Goal: Task Accomplishment & Management: Complete application form

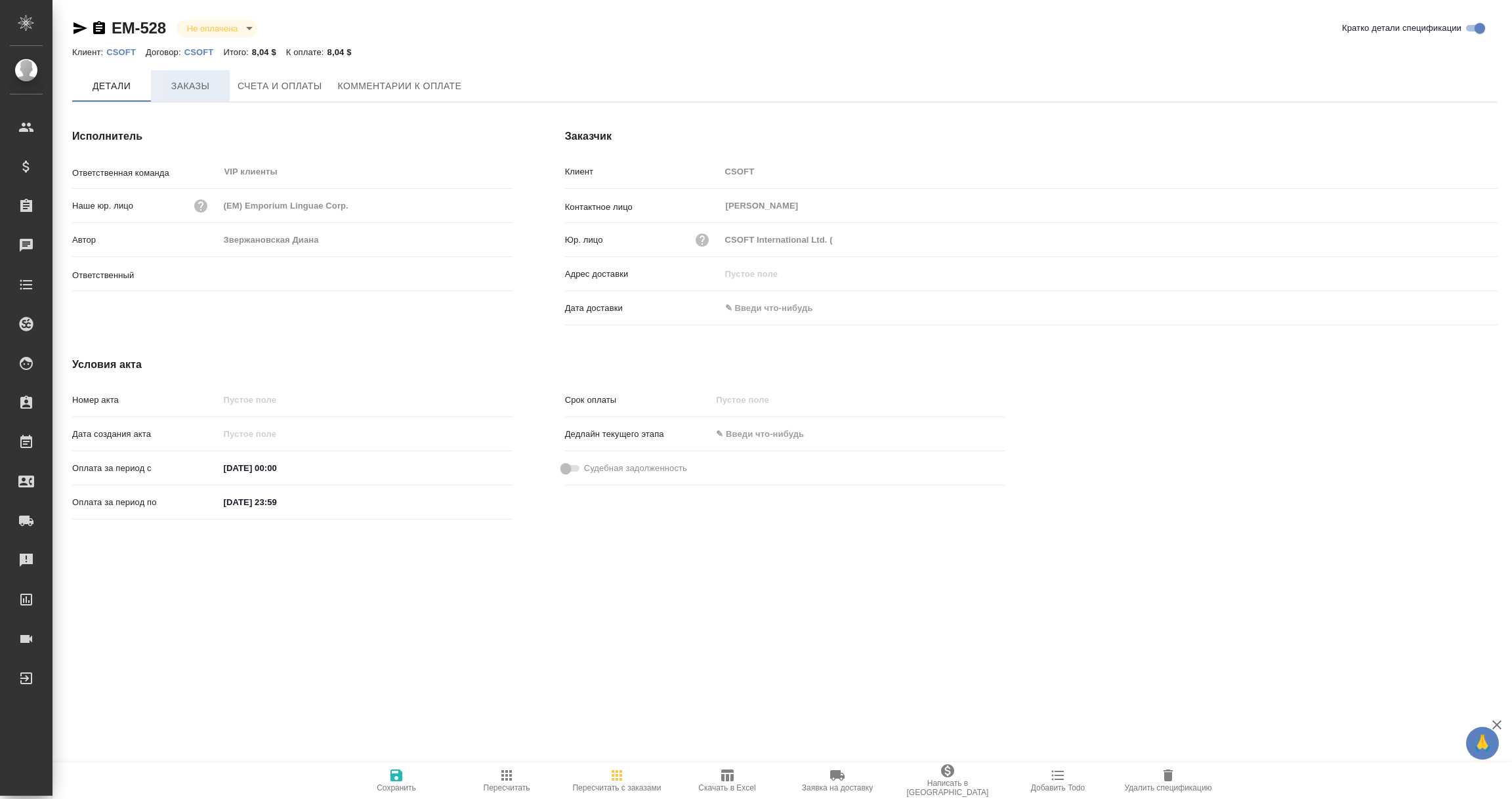
click at [192, 85] on span "Заказы" at bounding box center [191, 86] width 63 height 16
type input "Звержановская Диана"
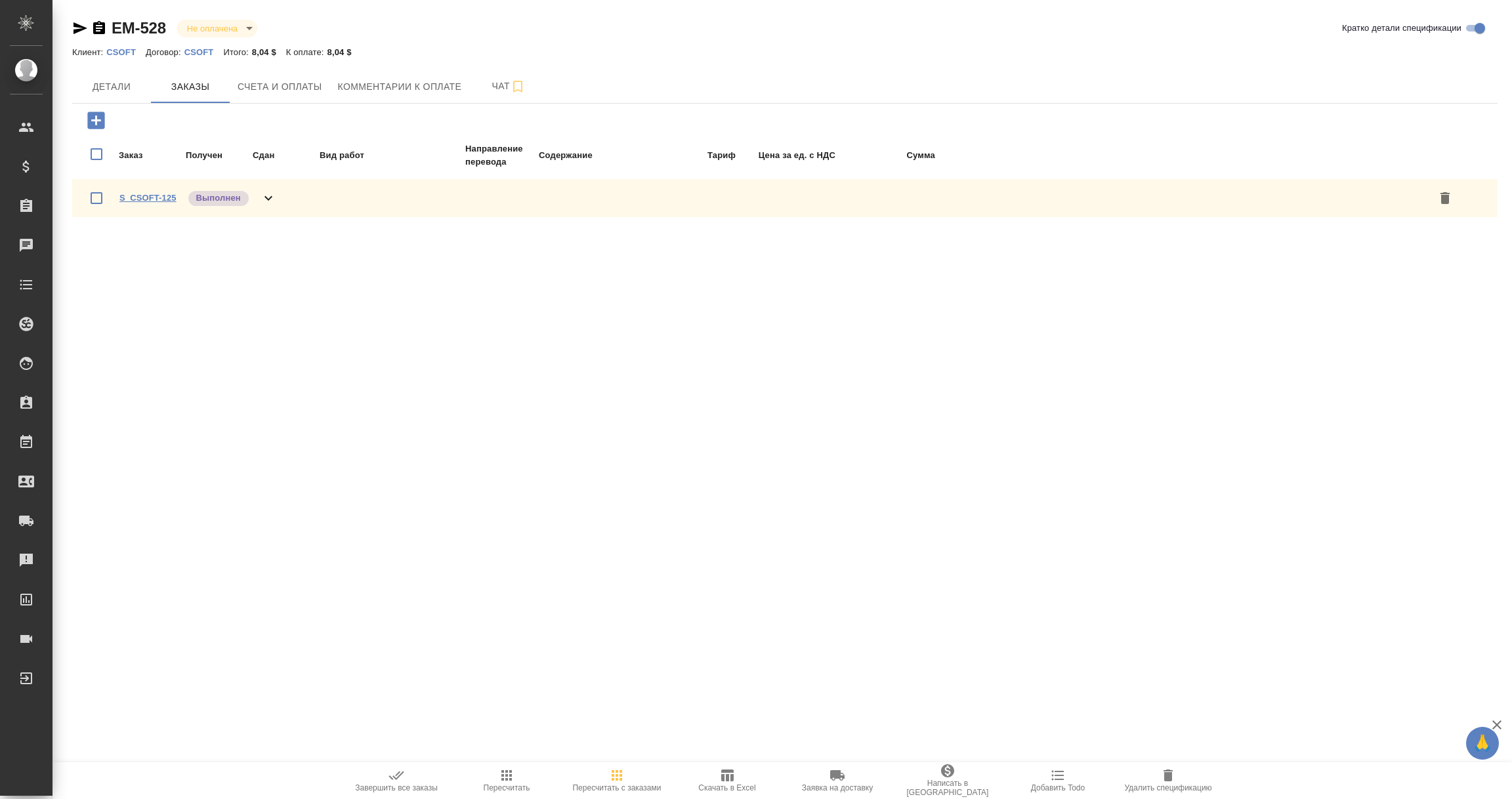
click at [149, 196] on link "S_CSOFT-125" at bounding box center [148, 198] width 57 height 10
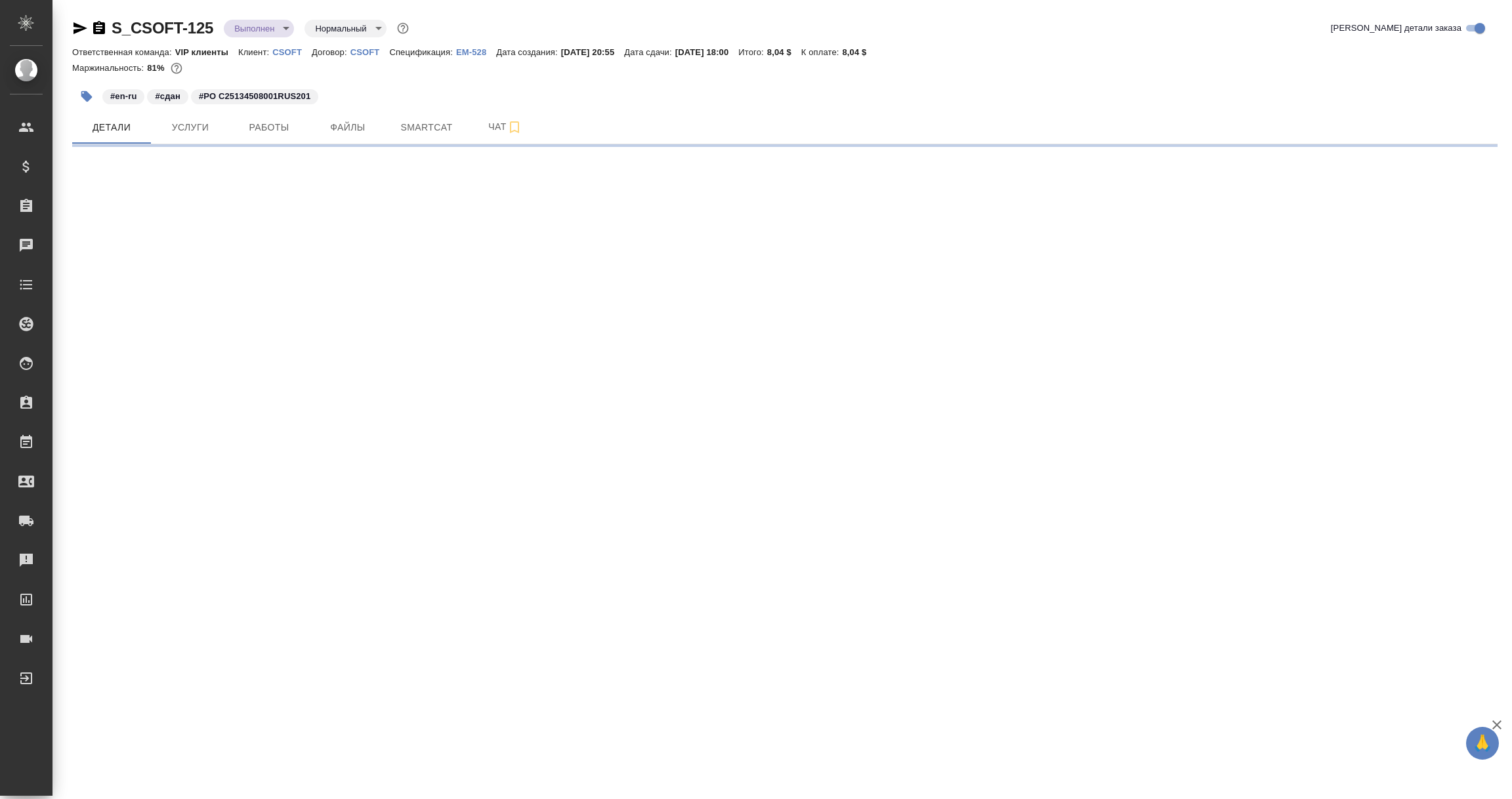
select select "RU"
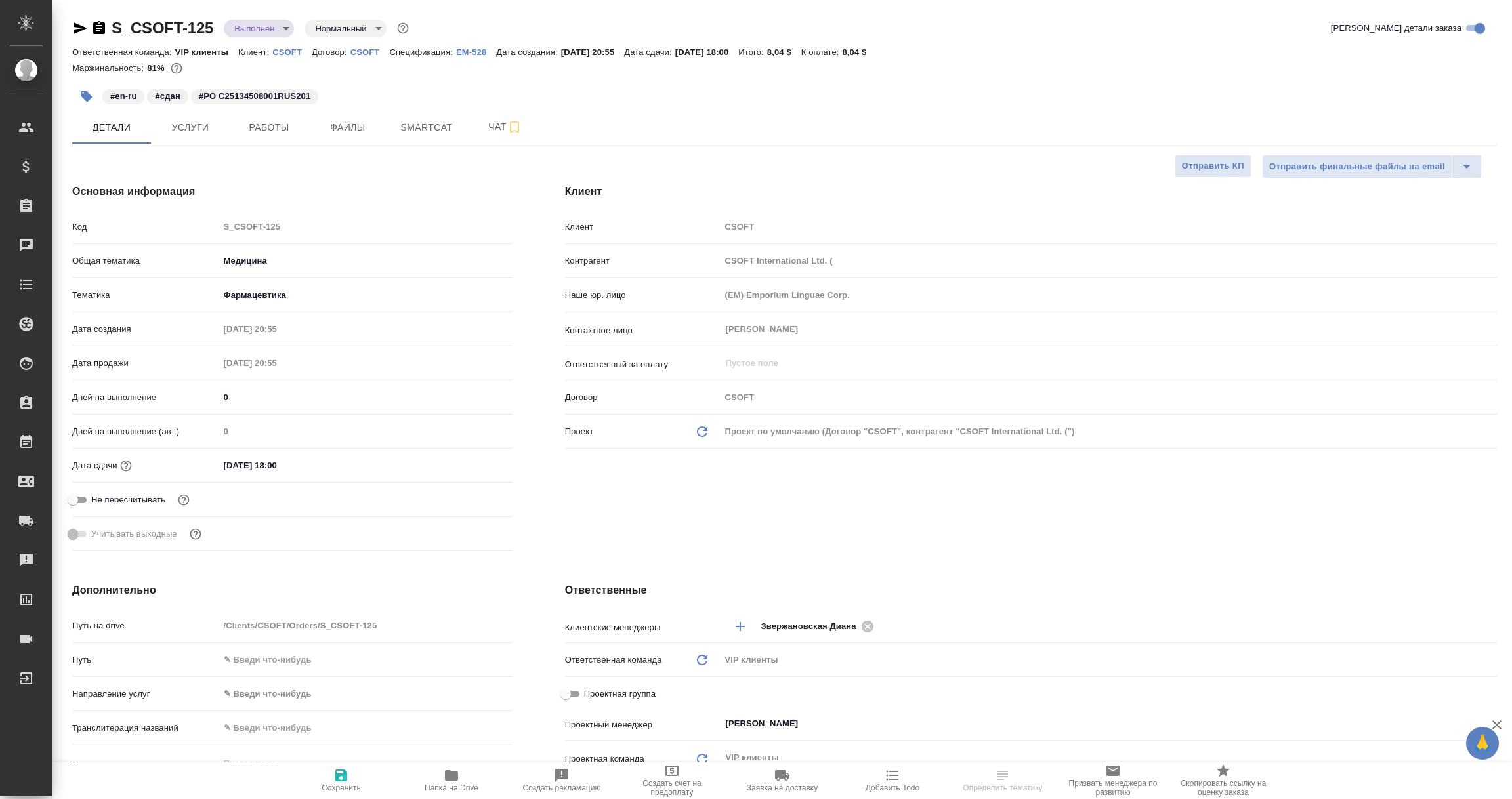
type textarea "x"
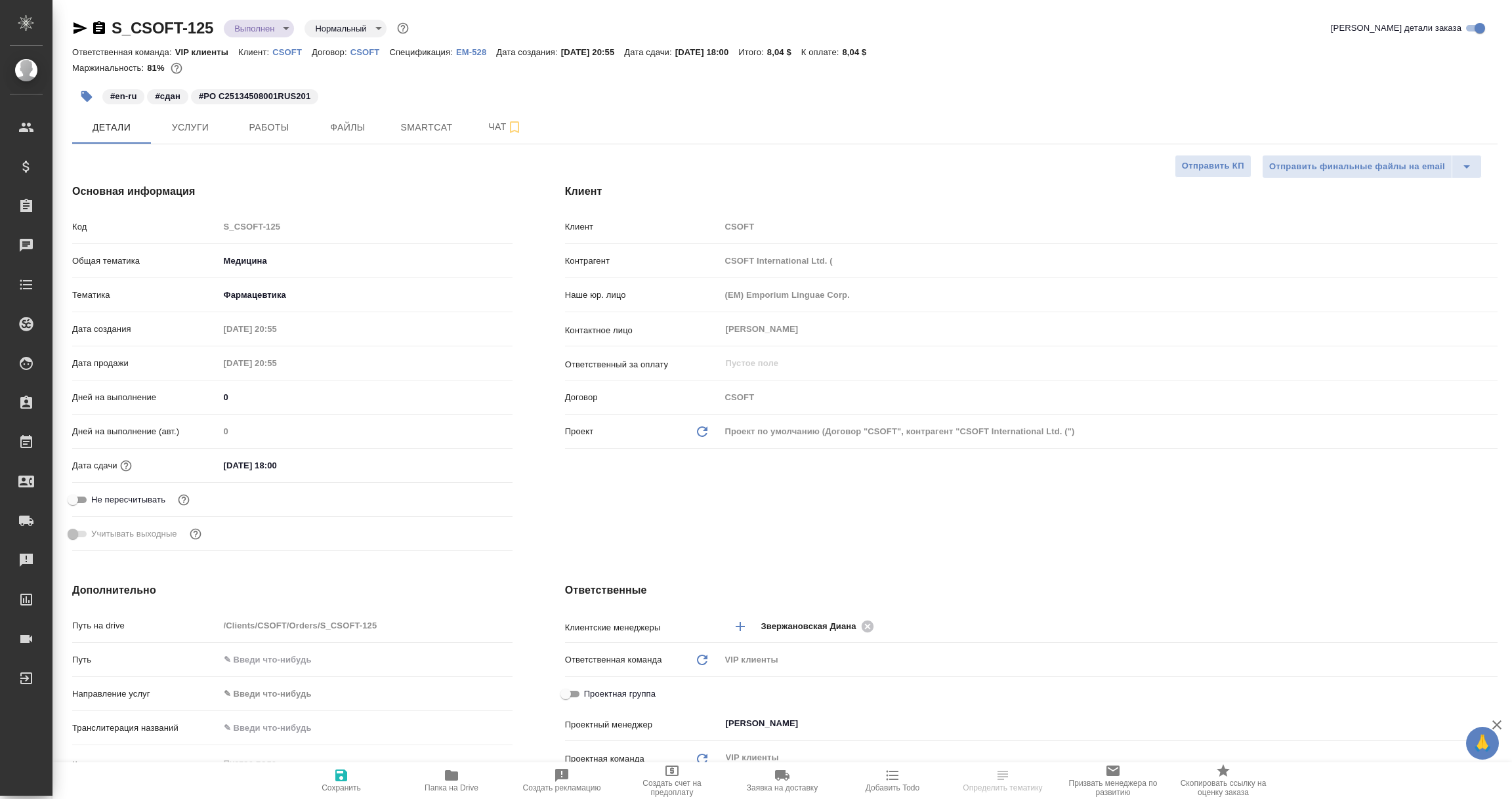
type textarea "x"
select select "RU"
type textarea "x"
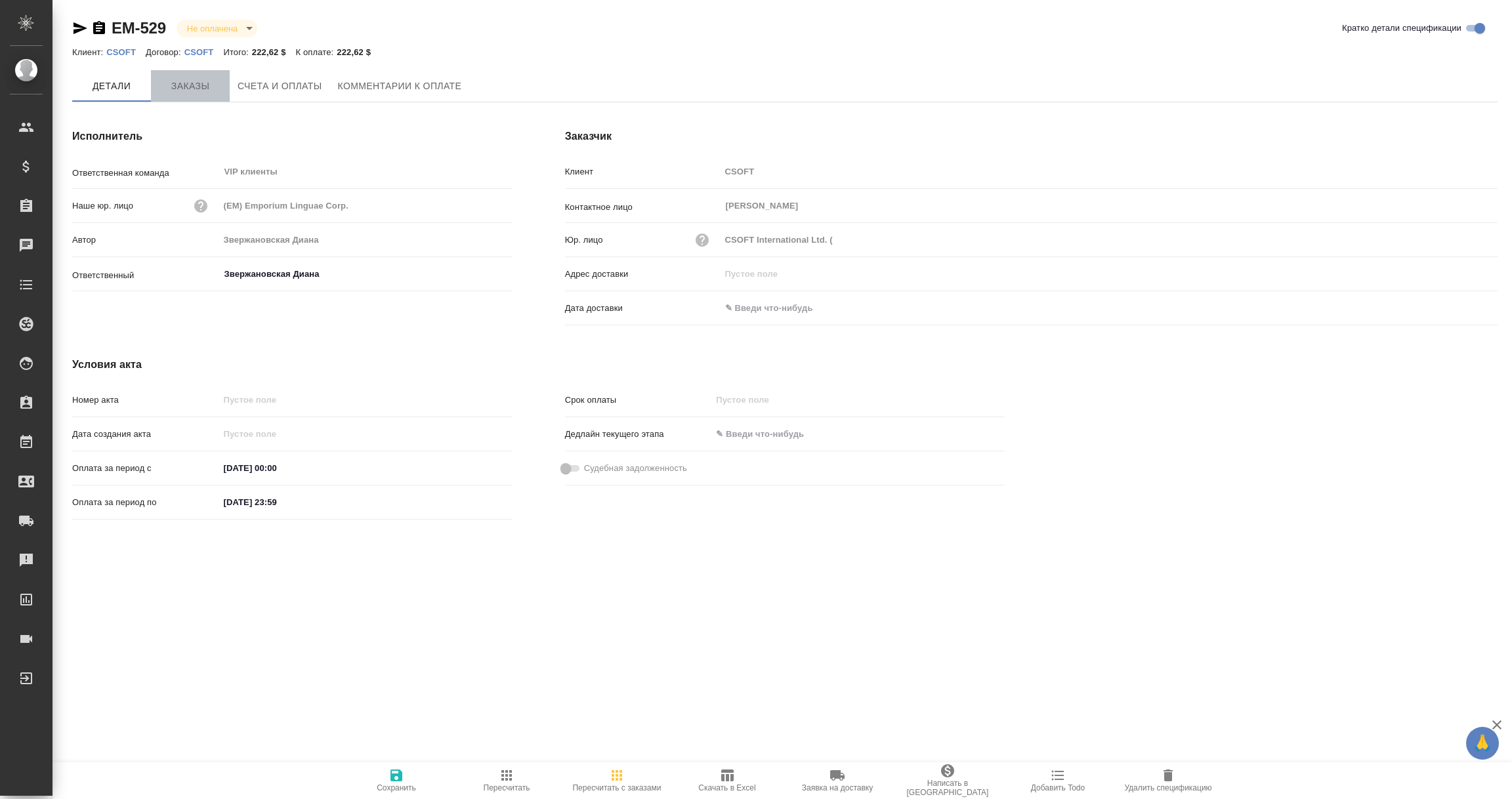
click at [204, 91] on span "Заказы" at bounding box center [191, 86] width 63 height 16
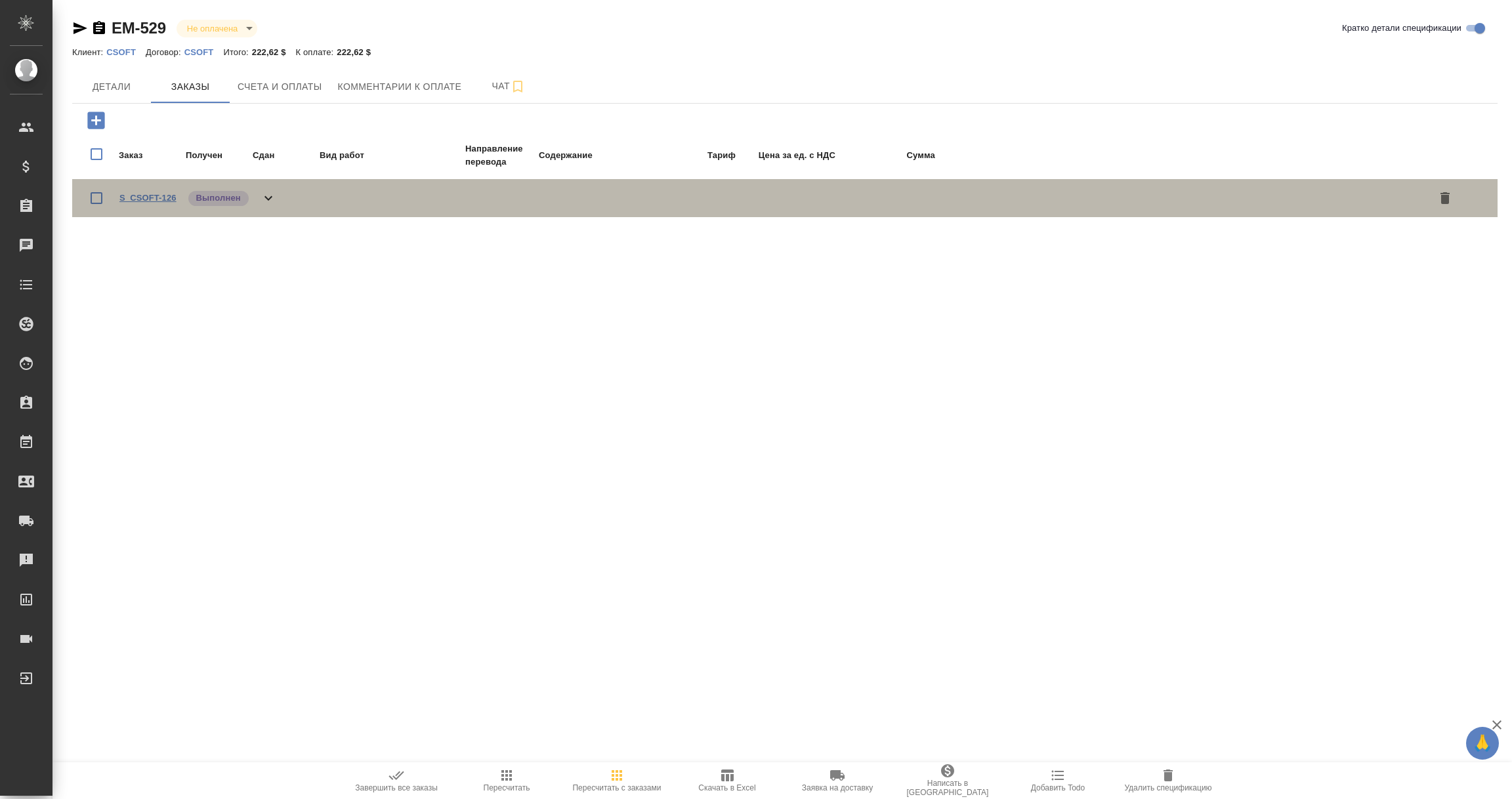
click at [157, 199] on link "S_CSOFT-126" at bounding box center [148, 198] width 57 height 10
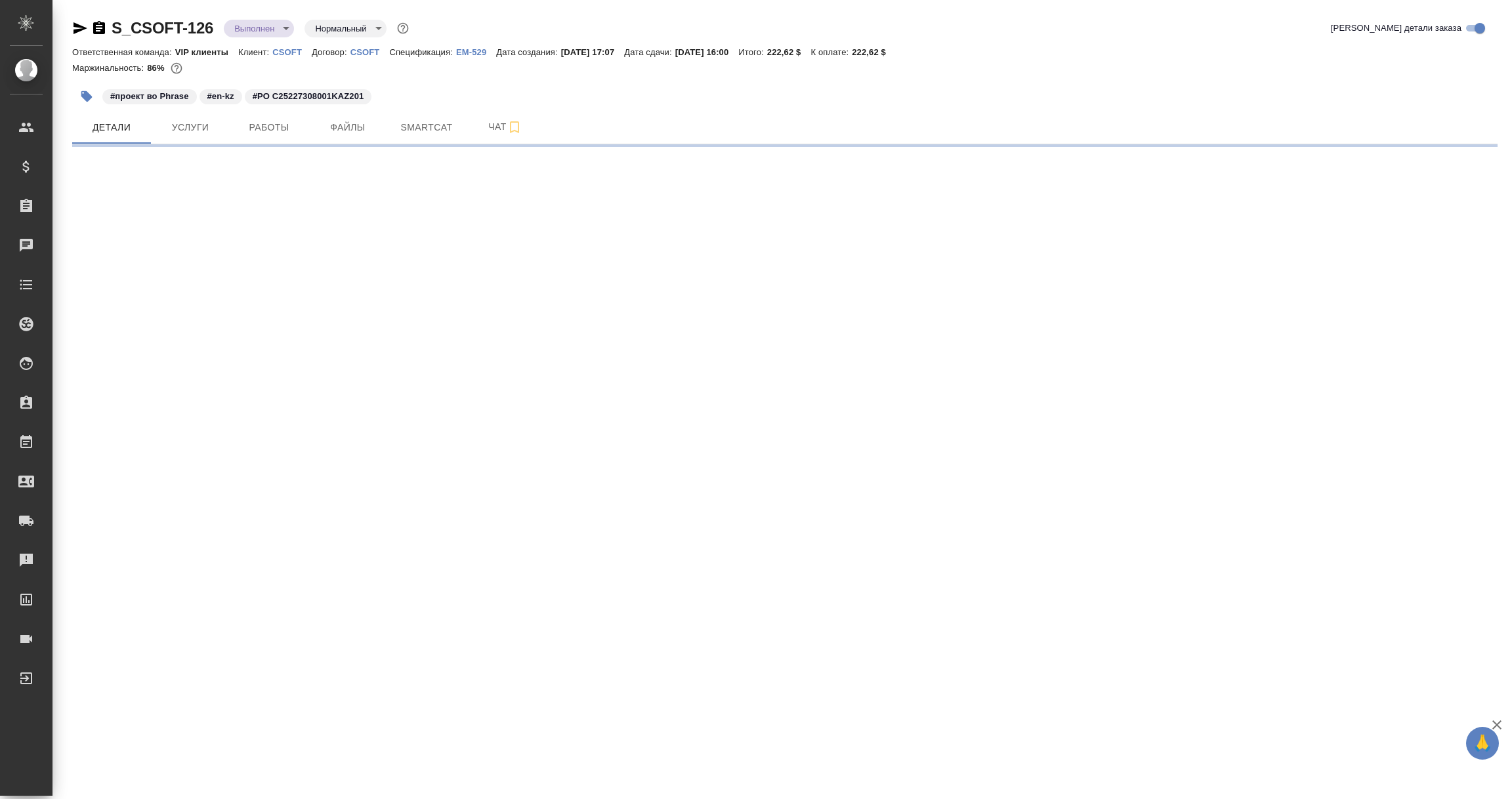
select select "RU"
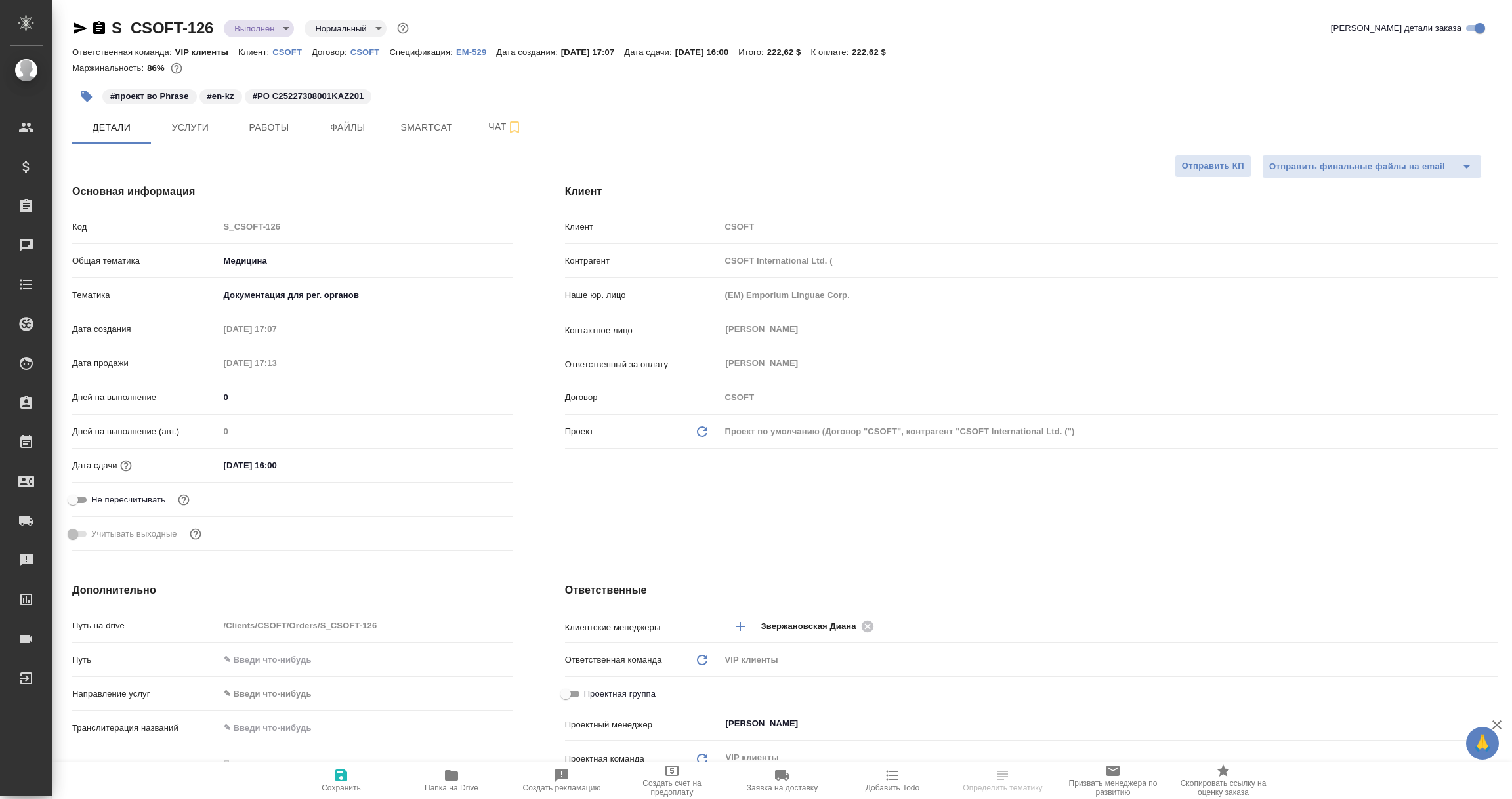
type textarea "x"
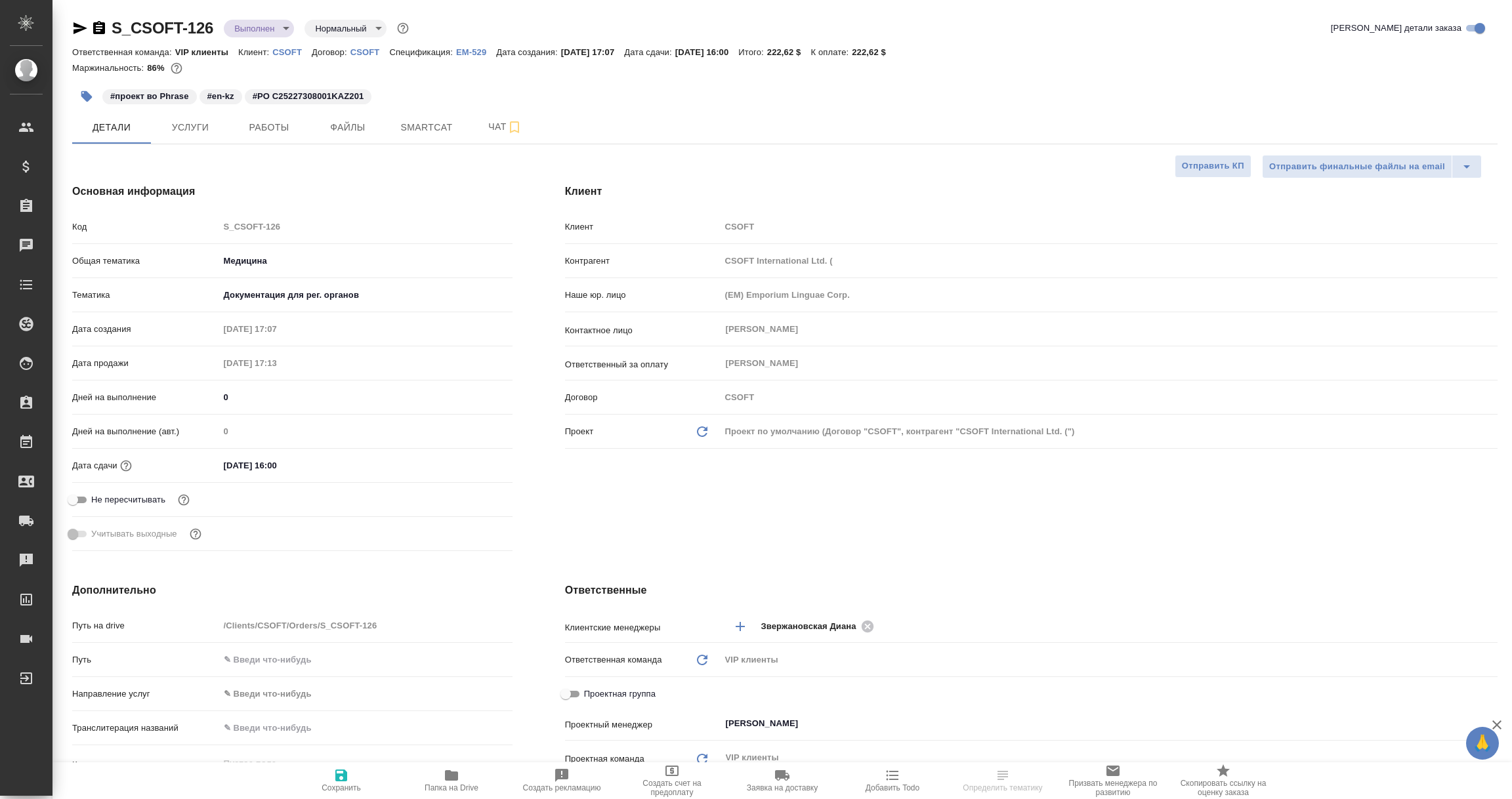
type textarea "x"
click at [460, 777] on div ".cls-1 fill:#fff; AWATERA Vorobyova Ekaterina Клиенты Спецификации Заказы 0 Чат…" at bounding box center [756, 400] width 1512 height 799
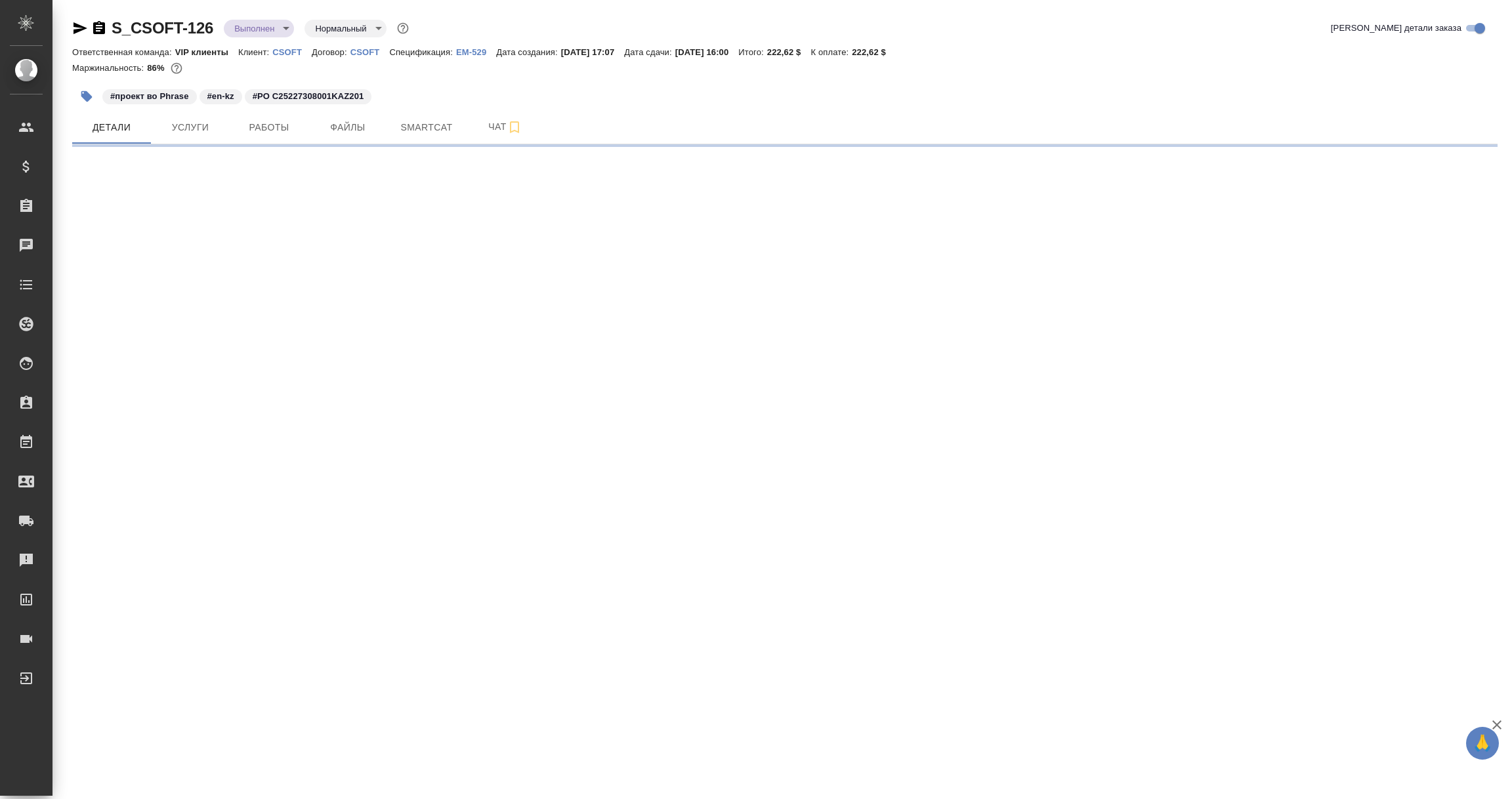
select select "RU"
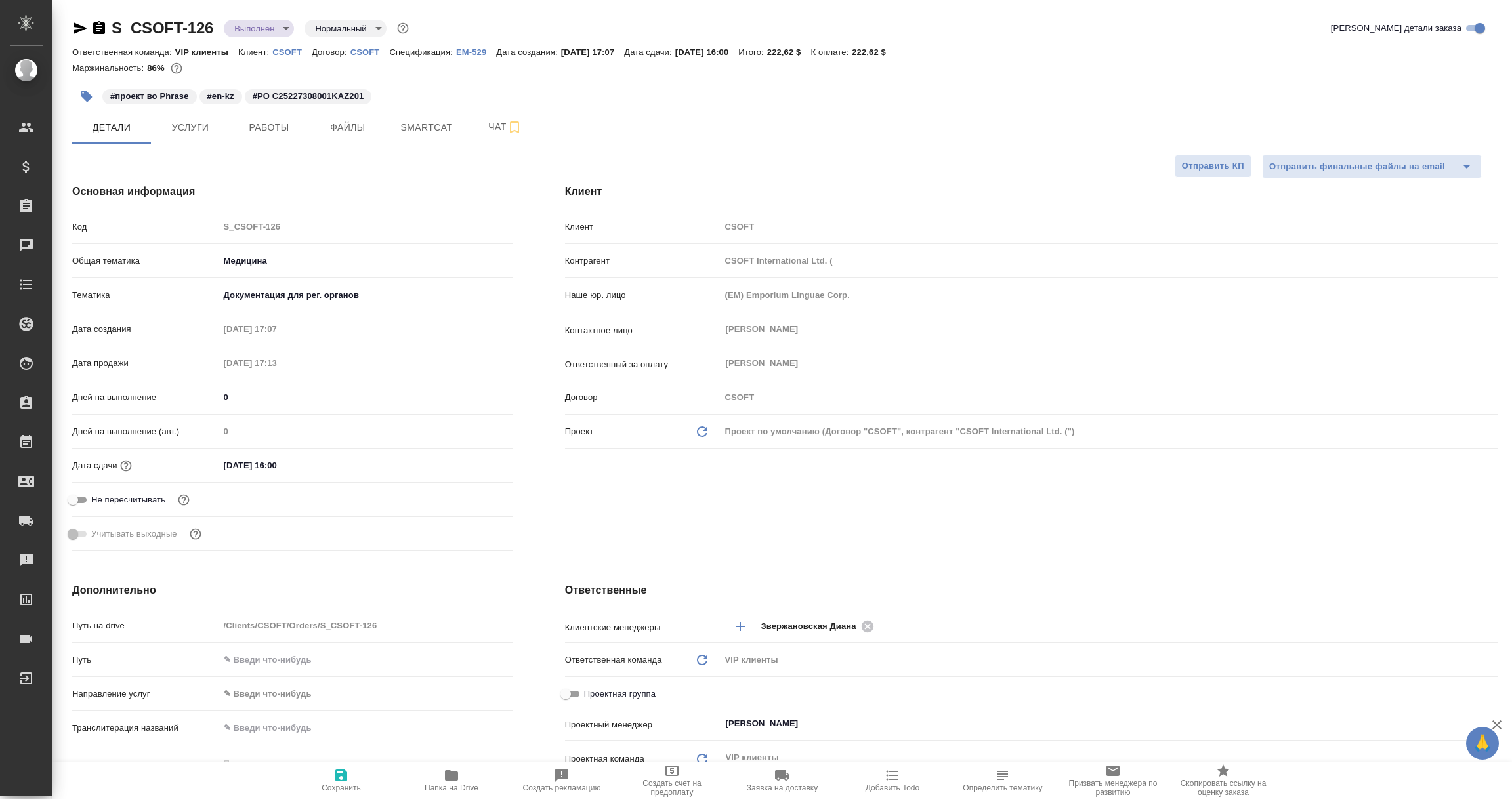
type textarea "x"
click at [446, 767] on icon "button" at bounding box center [451, 775] width 15 height 15
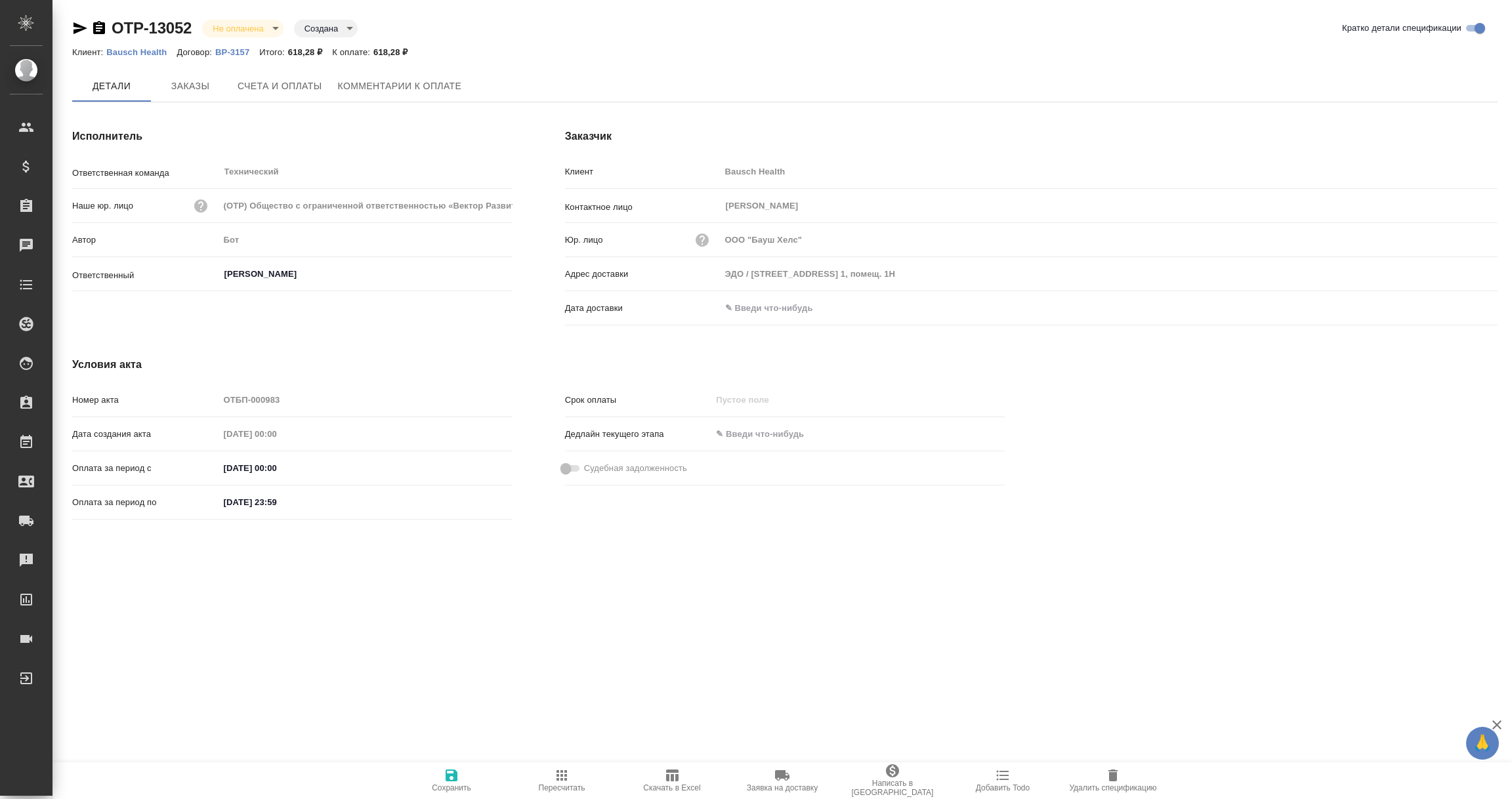
click at [791, 309] on input "text" at bounding box center [778, 308] width 115 height 19
click at [1464, 306] on icon "button" at bounding box center [1459, 308] width 15 height 15
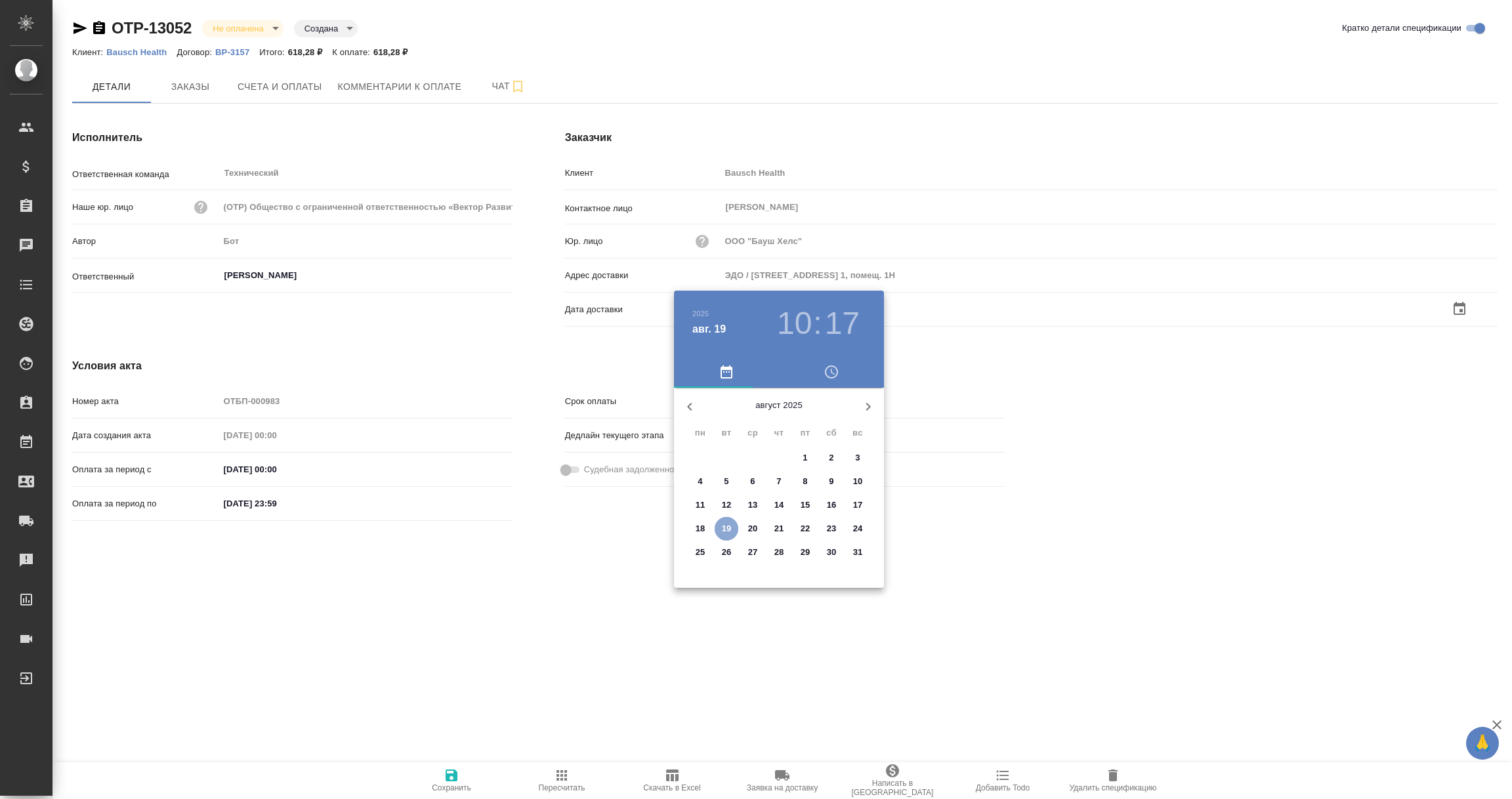
click at [728, 525] on p "19" at bounding box center [727, 529] width 10 height 13
type input "19.08.2025 10:17"
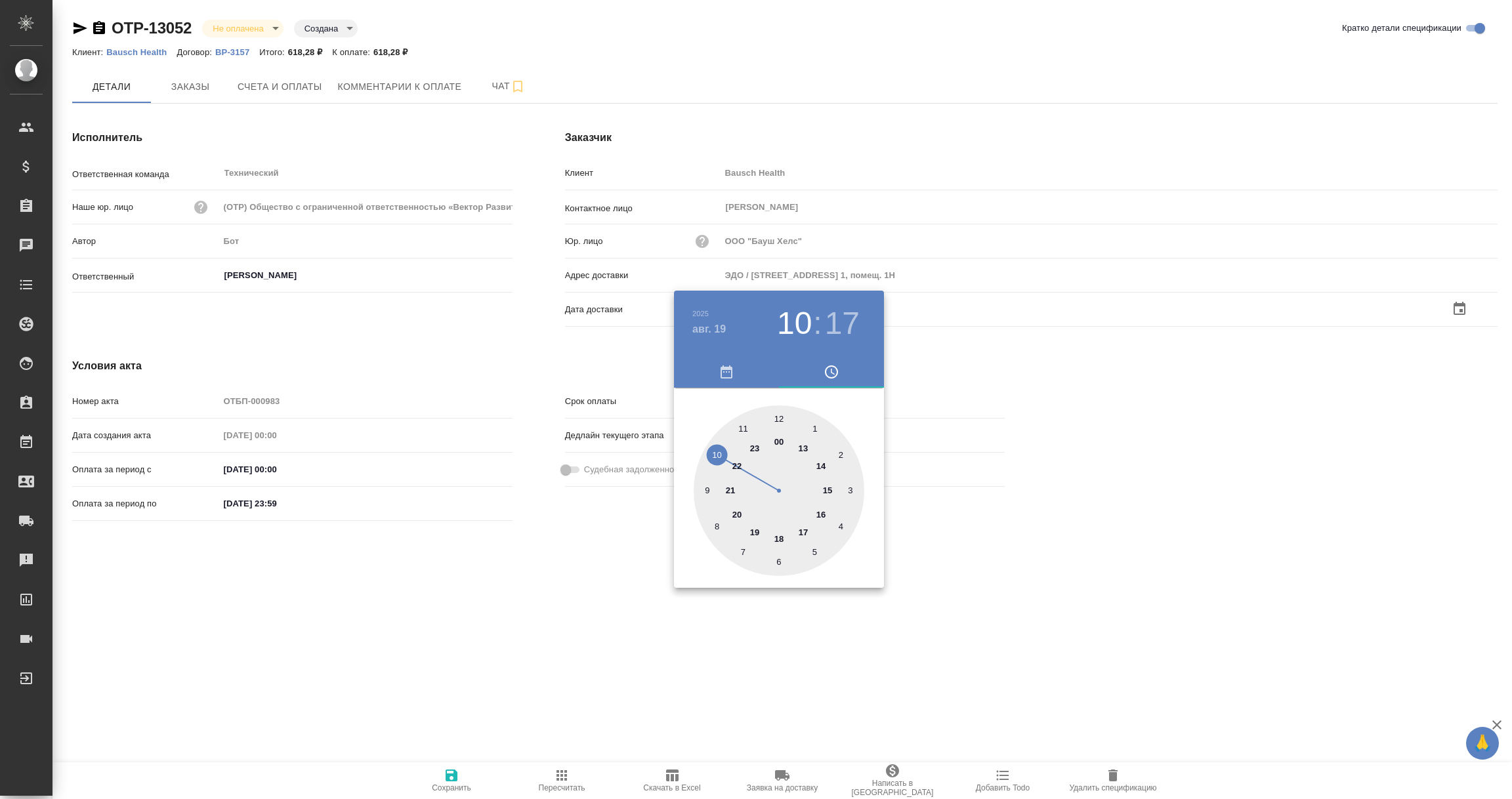
click at [600, 636] on div at bounding box center [756, 400] width 1512 height 799
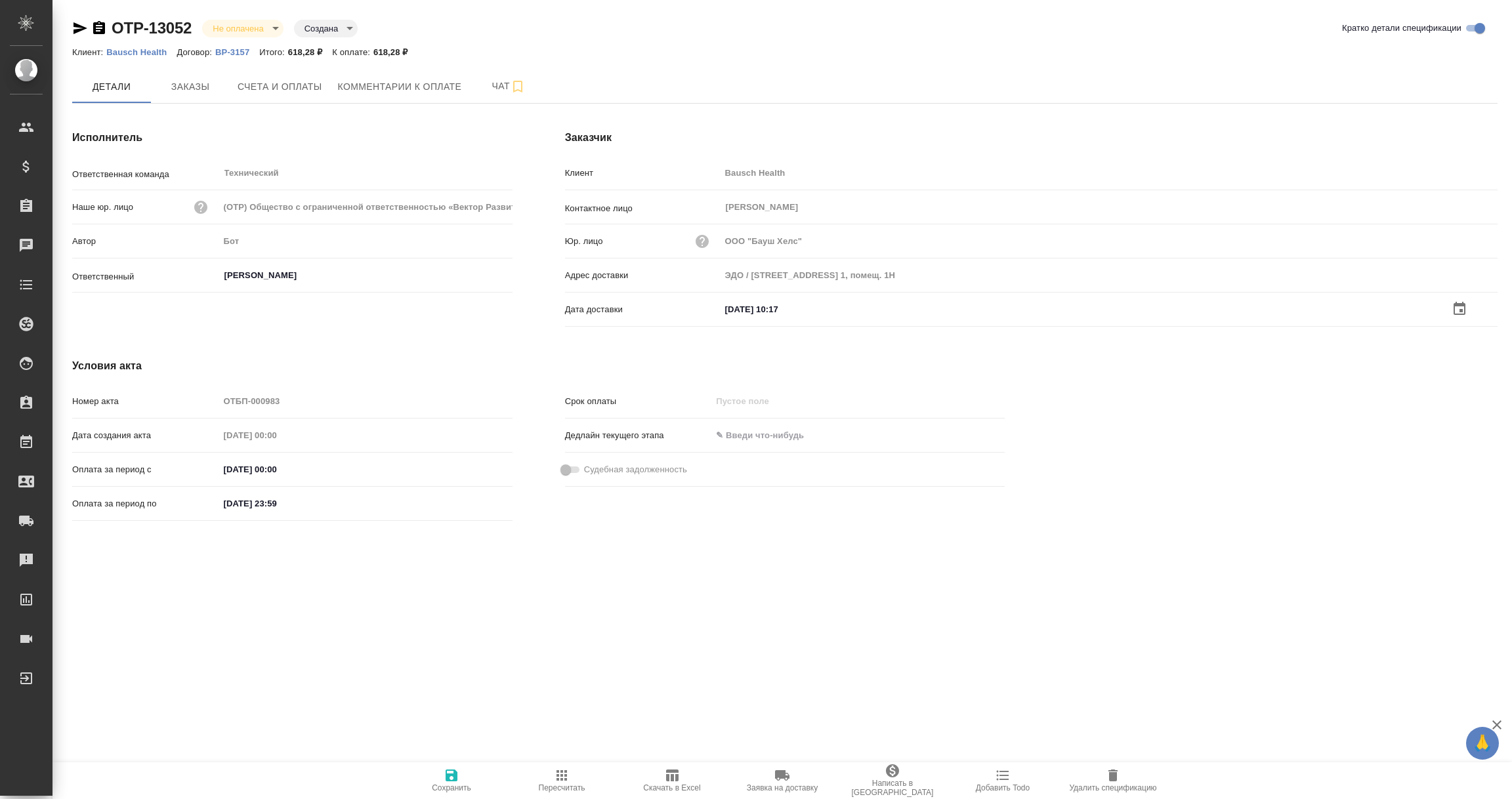
click at [450, 780] on icon "button" at bounding box center [452, 775] width 12 height 12
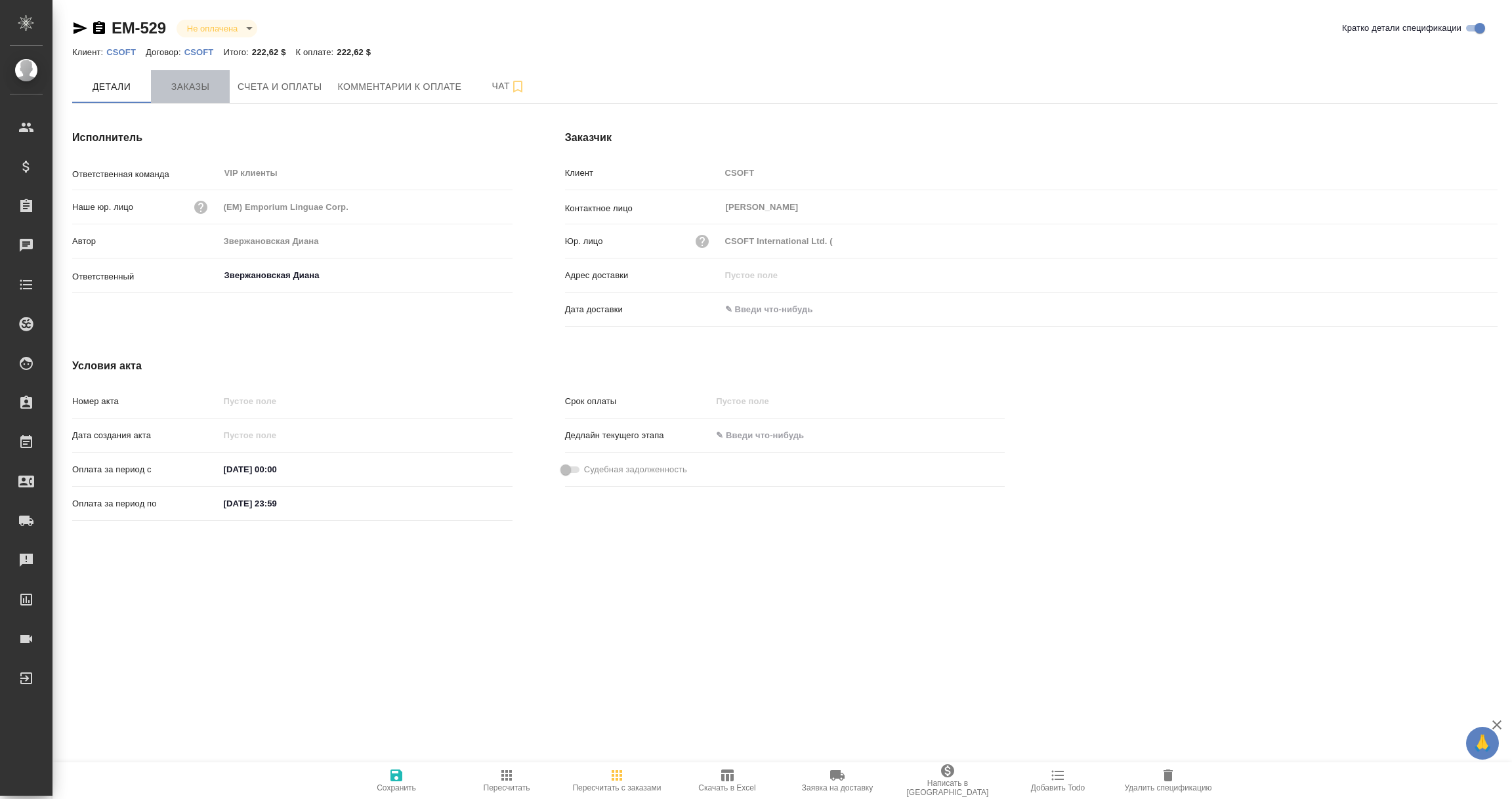
click at [195, 84] on span "Заказы" at bounding box center [191, 87] width 63 height 16
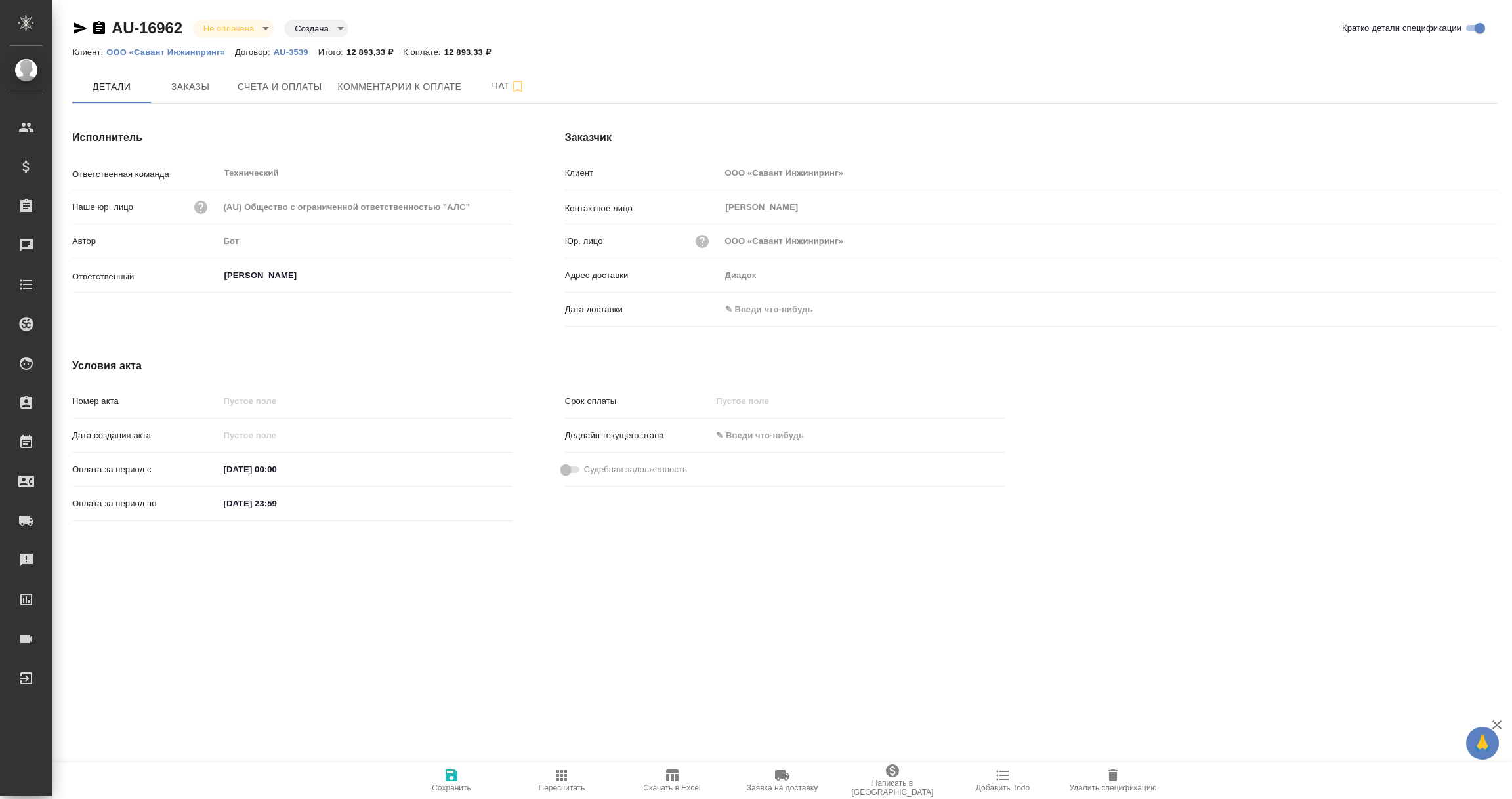
click at [769, 312] on input "text" at bounding box center [778, 309] width 115 height 19
click at [1455, 308] on icon "button" at bounding box center [1459, 308] width 15 height 15
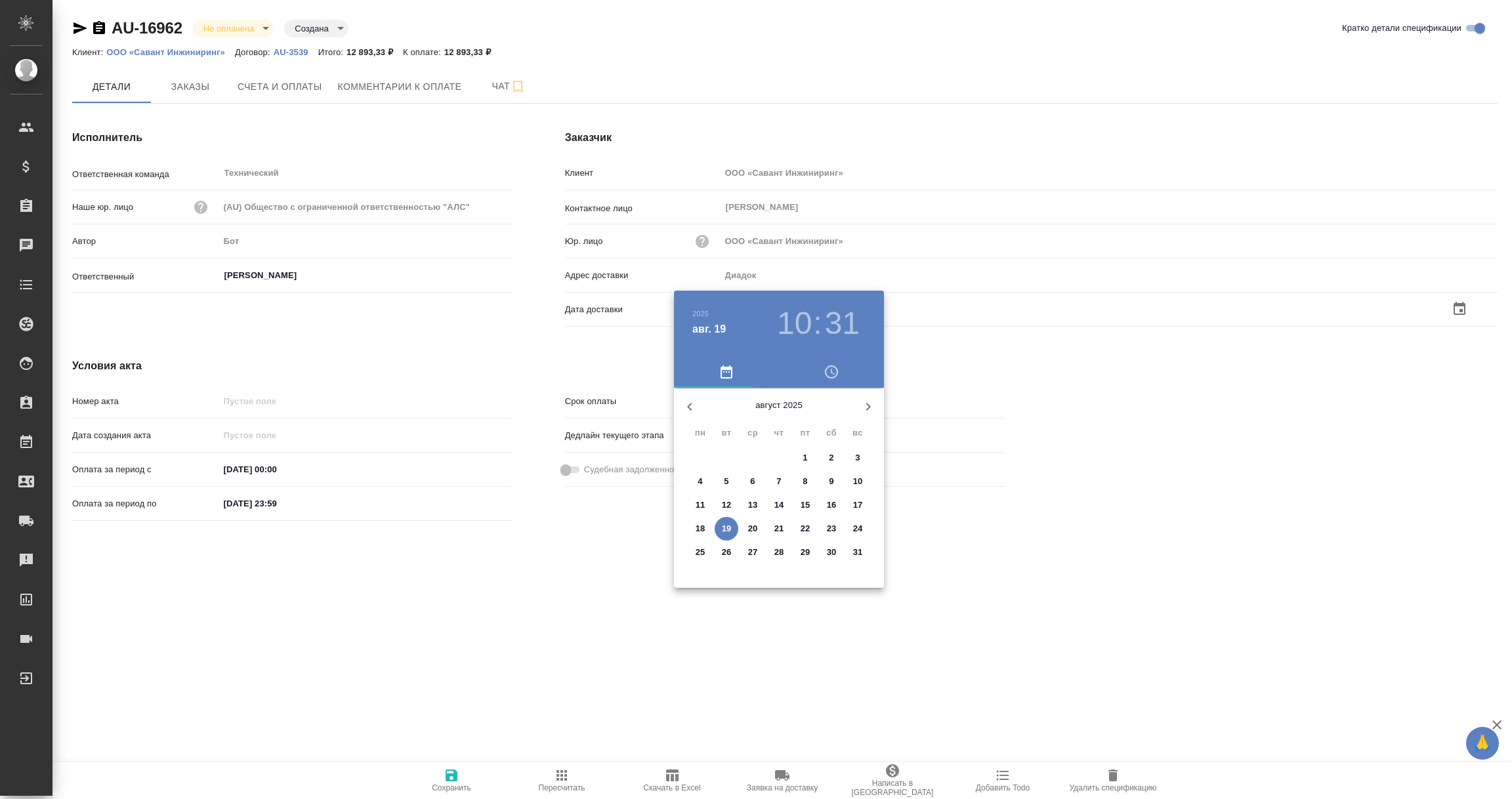
click at [734, 528] on span "19" at bounding box center [726, 529] width 24 height 13
type input "19.08.2025 10:31"
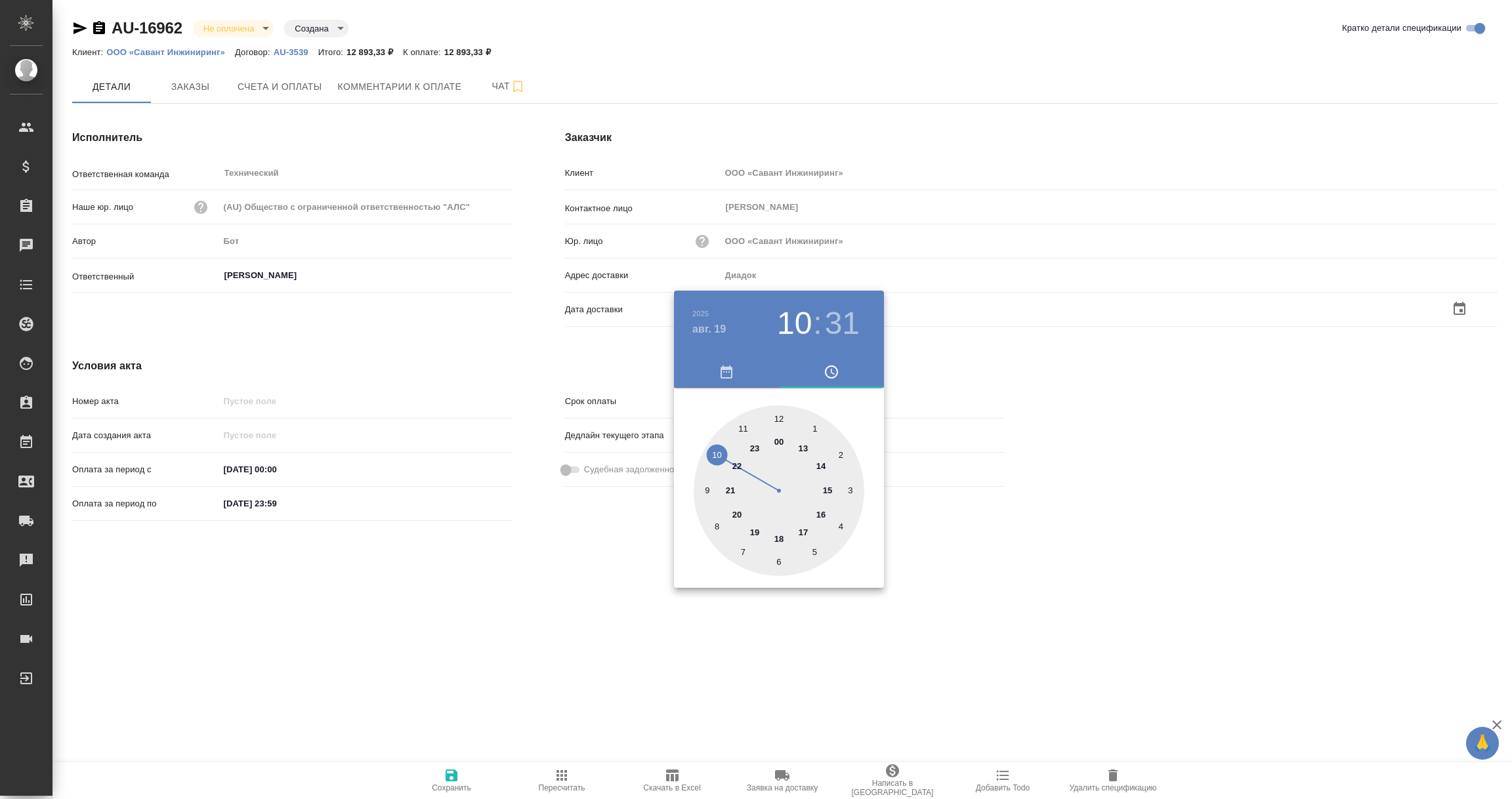
click at [627, 581] on div at bounding box center [756, 400] width 1512 height 799
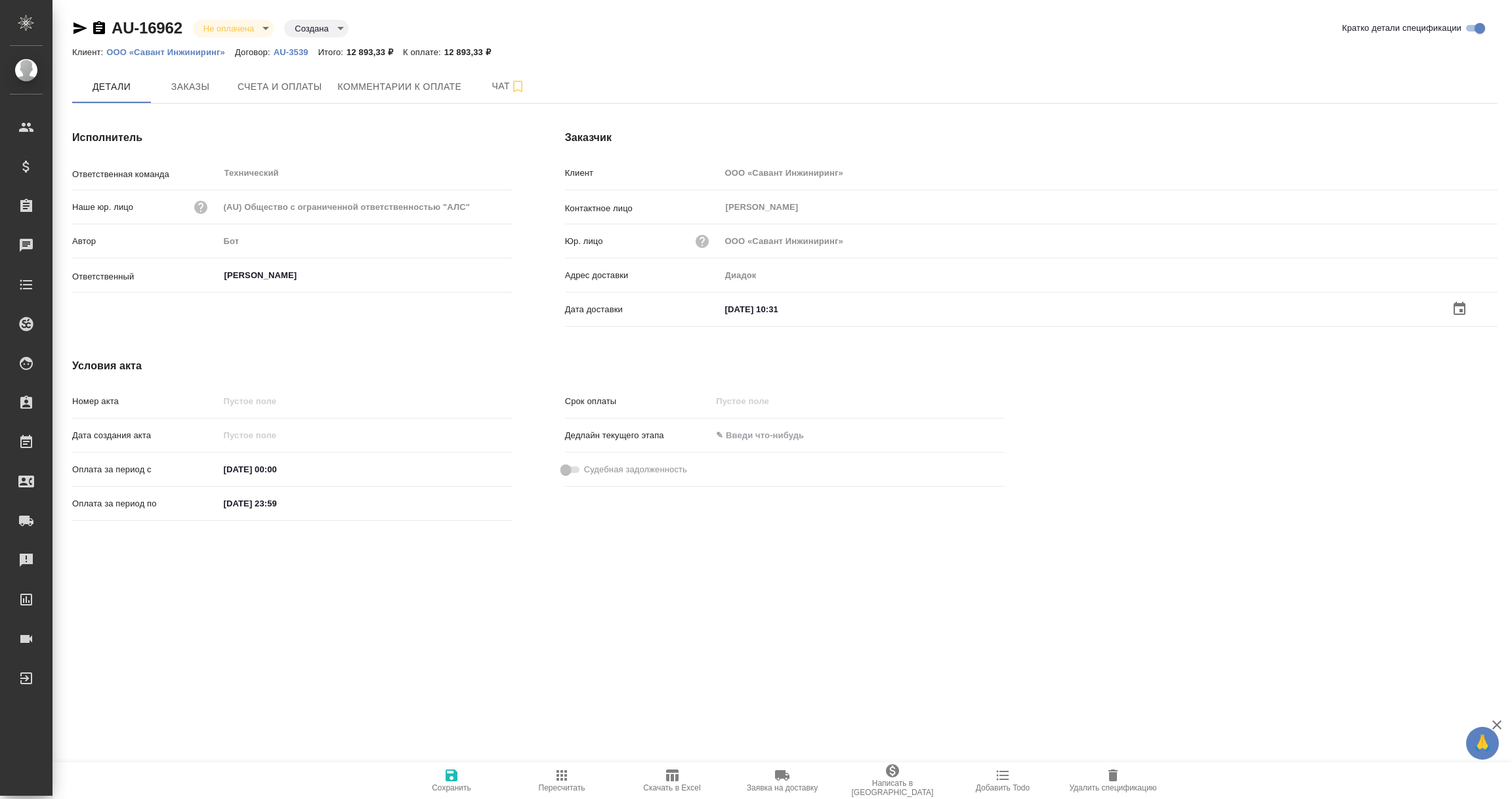
click at [446, 780] on icon "button" at bounding box center [452, 775] width 12 height 12
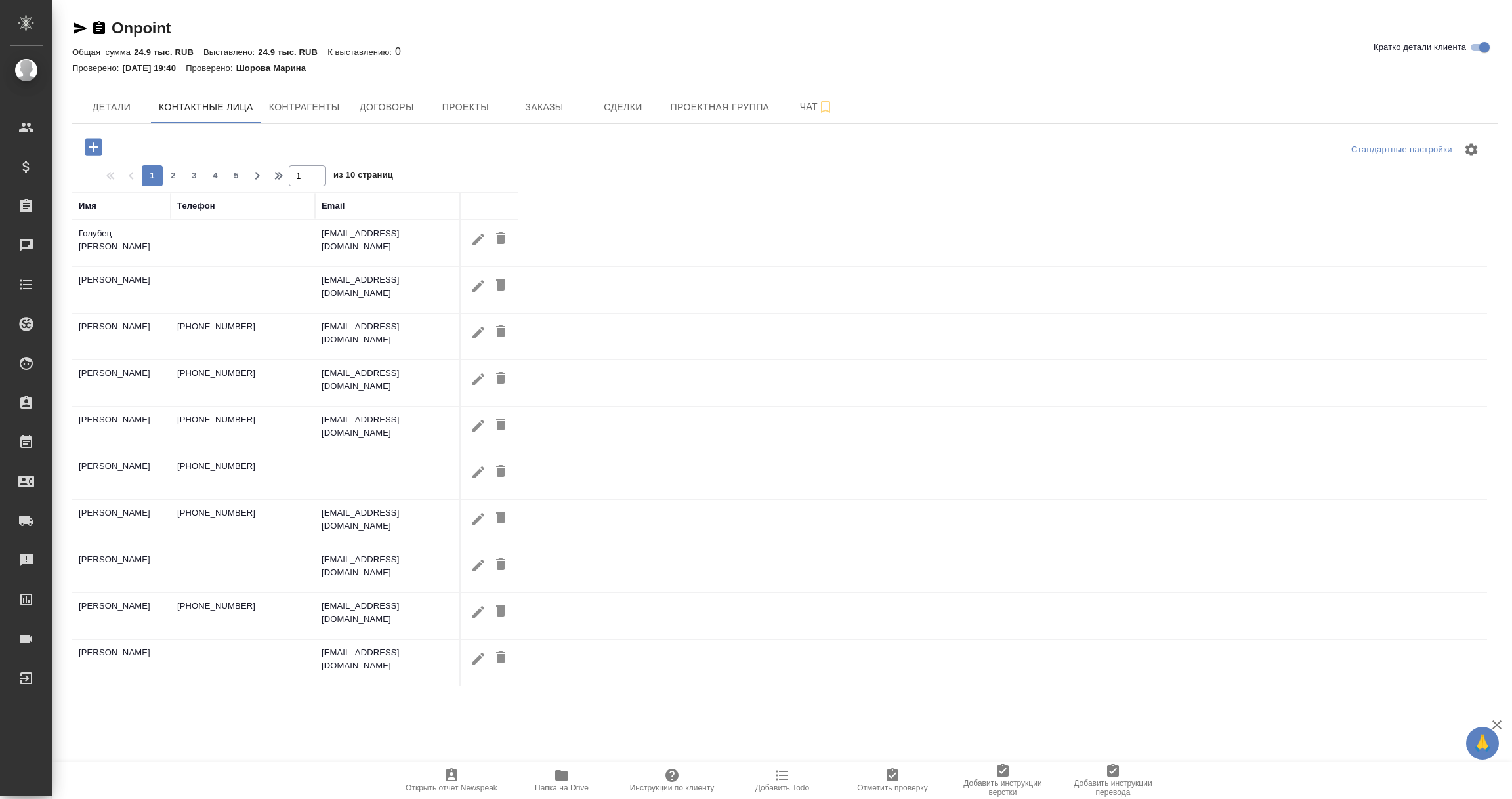
select select "RU"
